Goal: Task Accomplishment & Management: Manage account settings

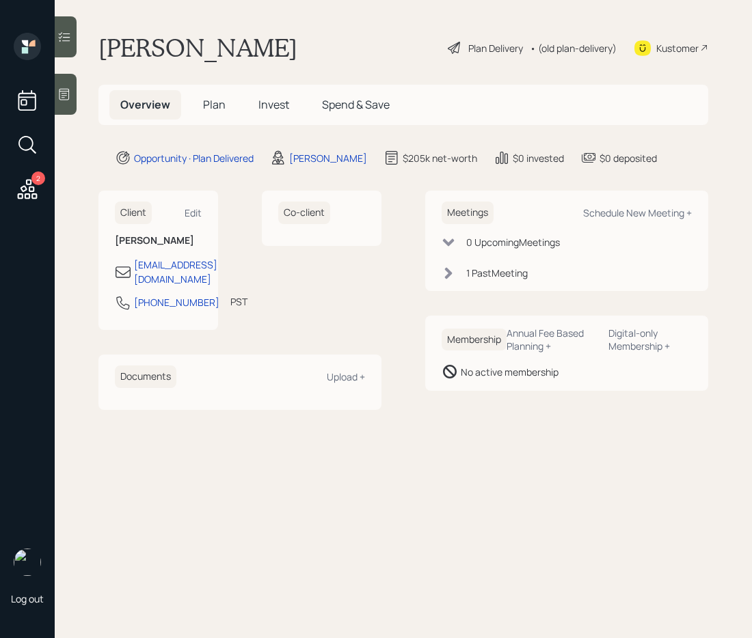
click at [208, 98] on span "Plan" at bounding box center [214, 104] width 23 height 15
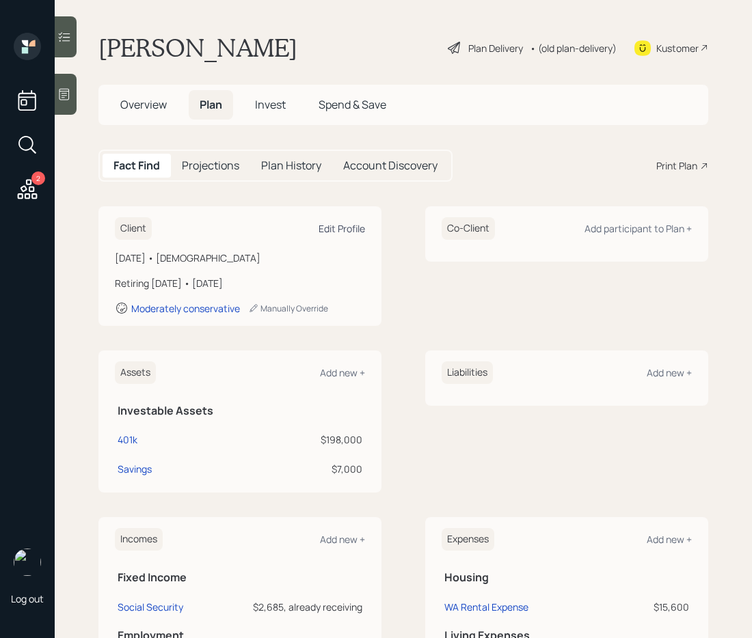
click at [343, 226] on div "Edit Profile" at bounding box center [342, 228] width 46 height 13
select select "3"
click at [543, 45] on div "• (old plan-delivery)" at bounding box center [573, 48] width 87 height 14
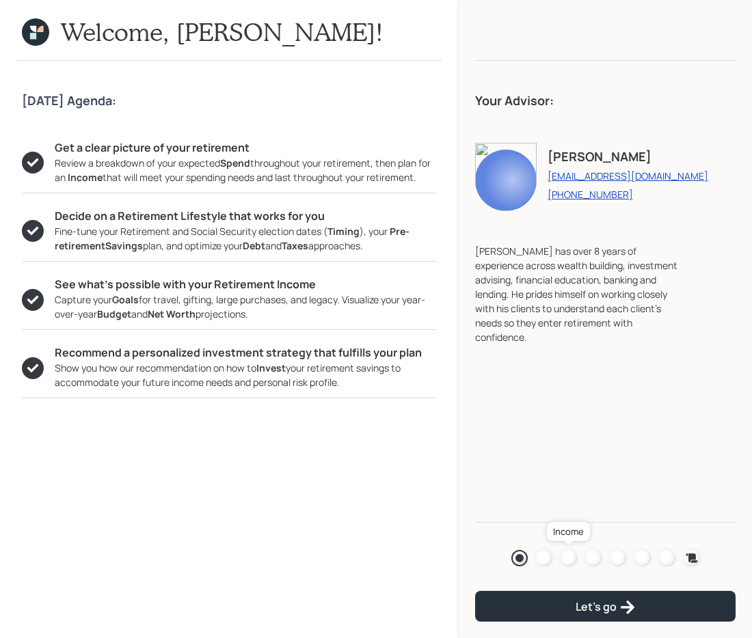
click at [566, 554] on div at bounding box center [569, 558] width 16 height 16
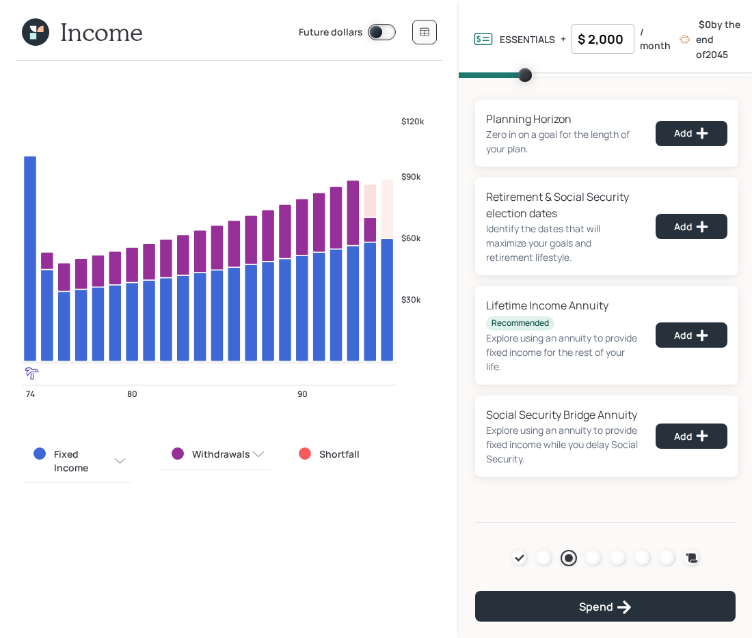
click at [36, 31] on icon at bounding box center [35, 31] width 27 height 27
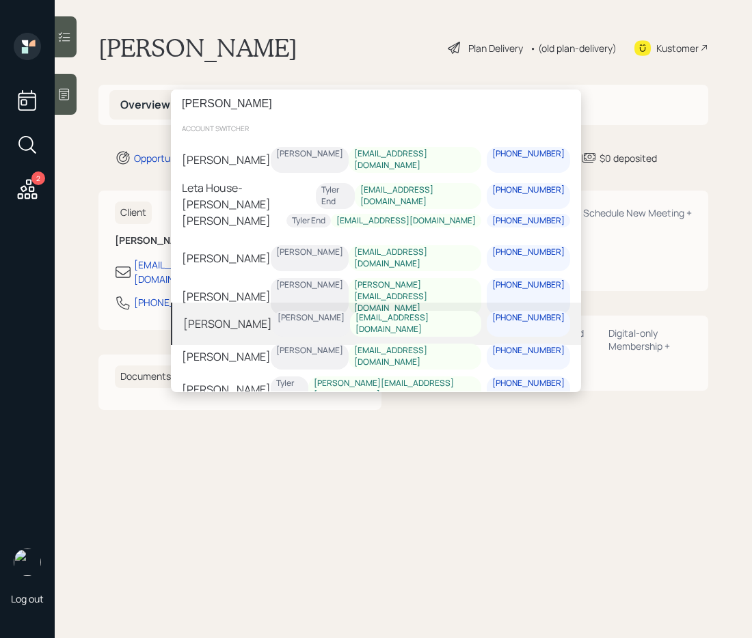
type input "[PERSON_NAME]"
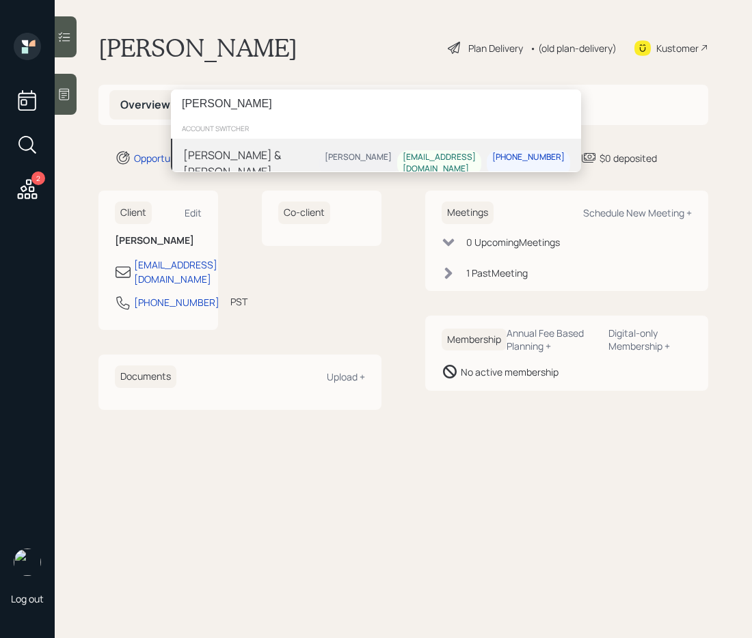
type input "[PERSON_NAME]"
